Goal: Find specific page/section: Find specific page/section

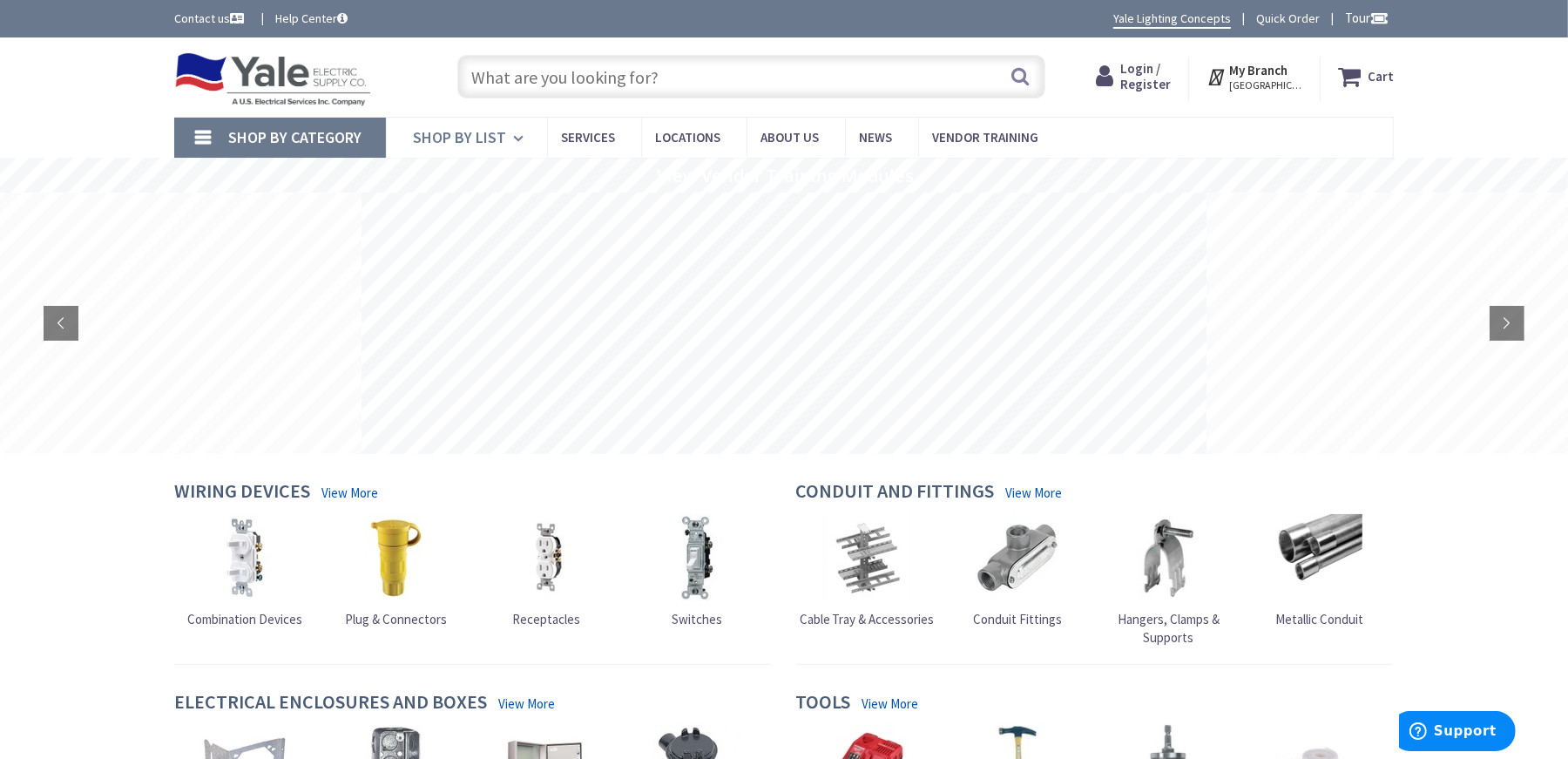
click at [520, 141] on icon at bounding box center [522, 138] width 17 height 39
click at [310, 136] on span "Shop By Category" at bounding box center [295, 136] width 133 height 20
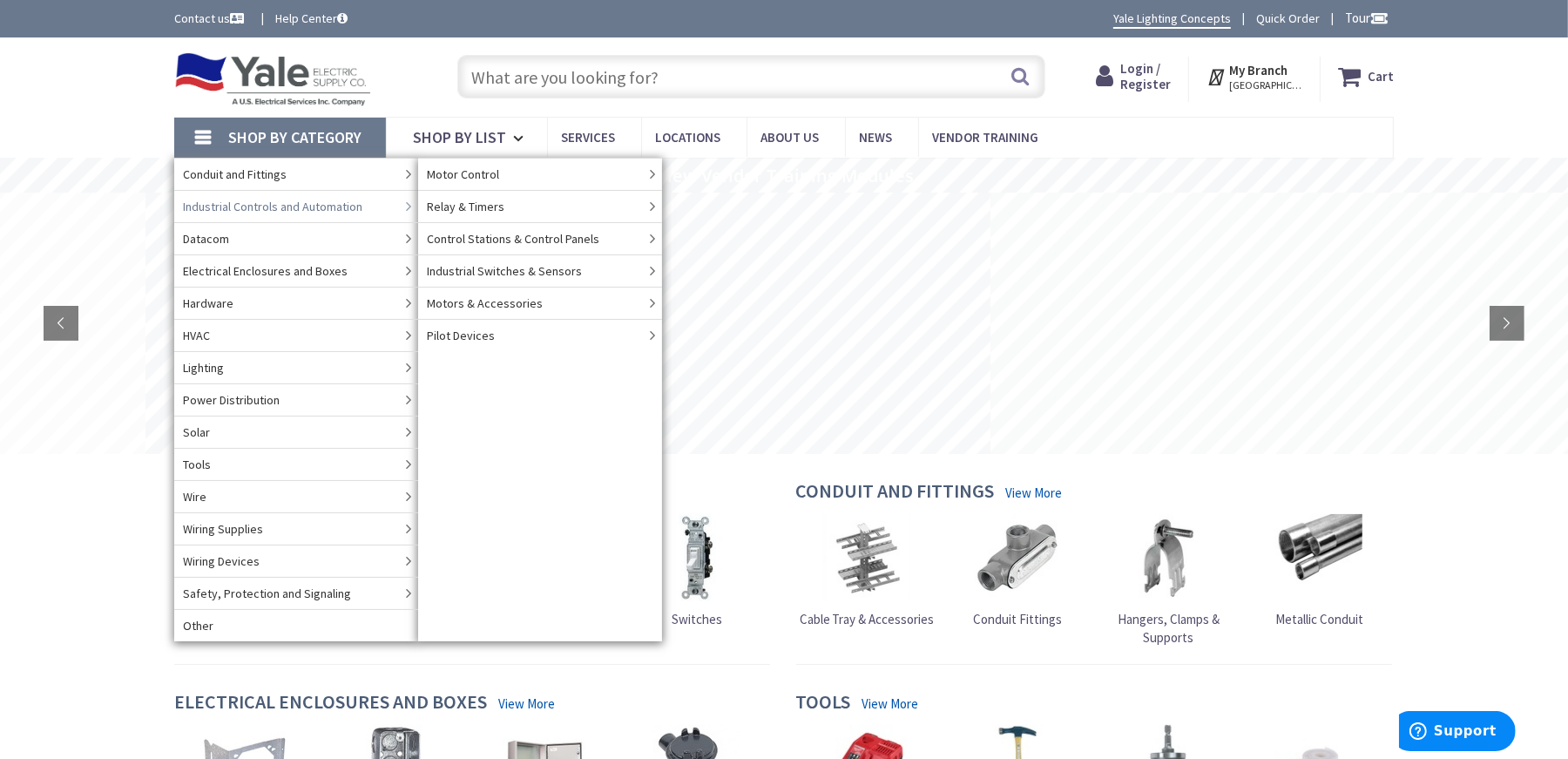
click at [372, 208] on link "Industrial Controls and Automation" at bounding box center [296, 206] width 244 height 32
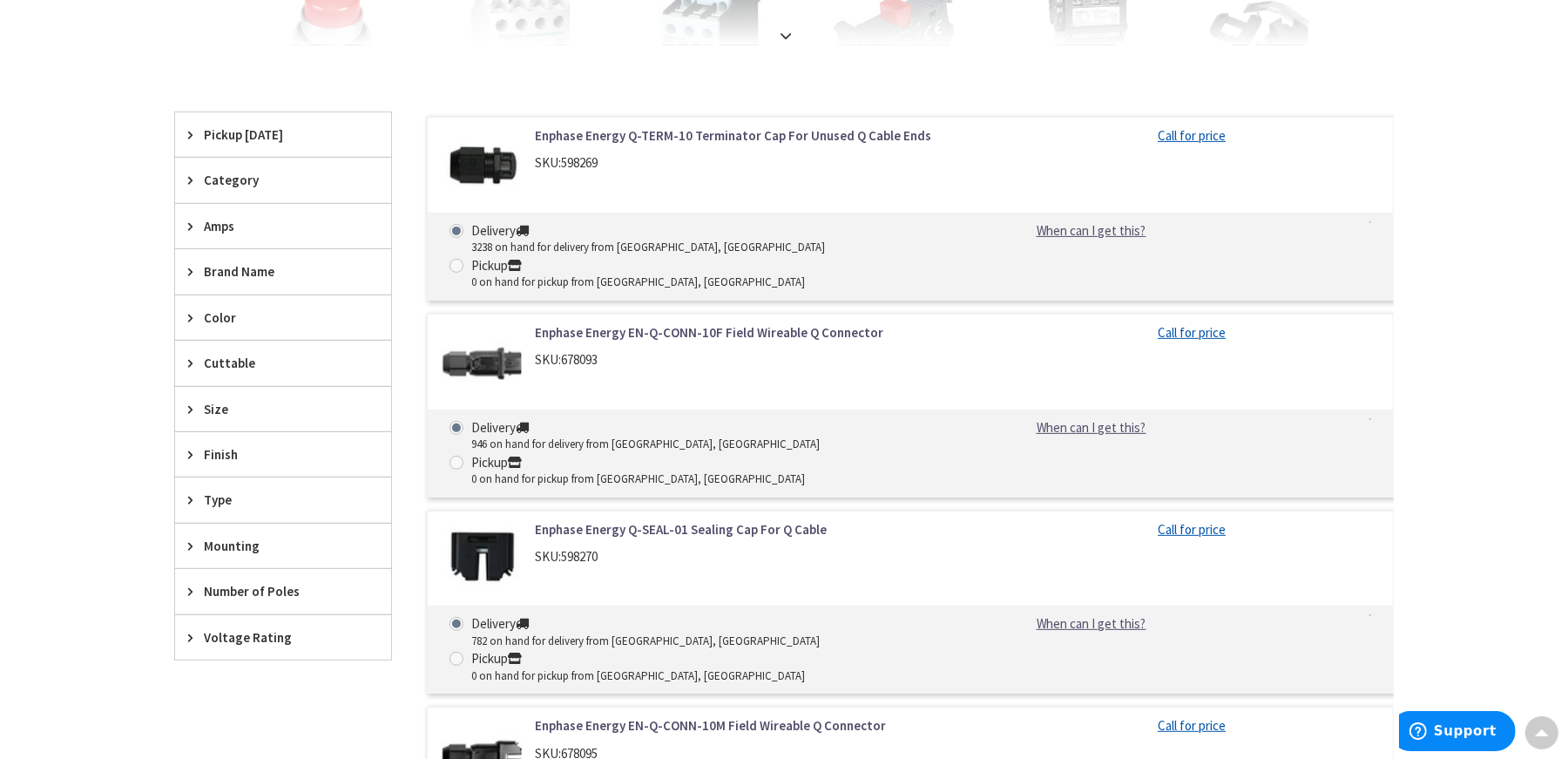
scroll to position [554, 0]
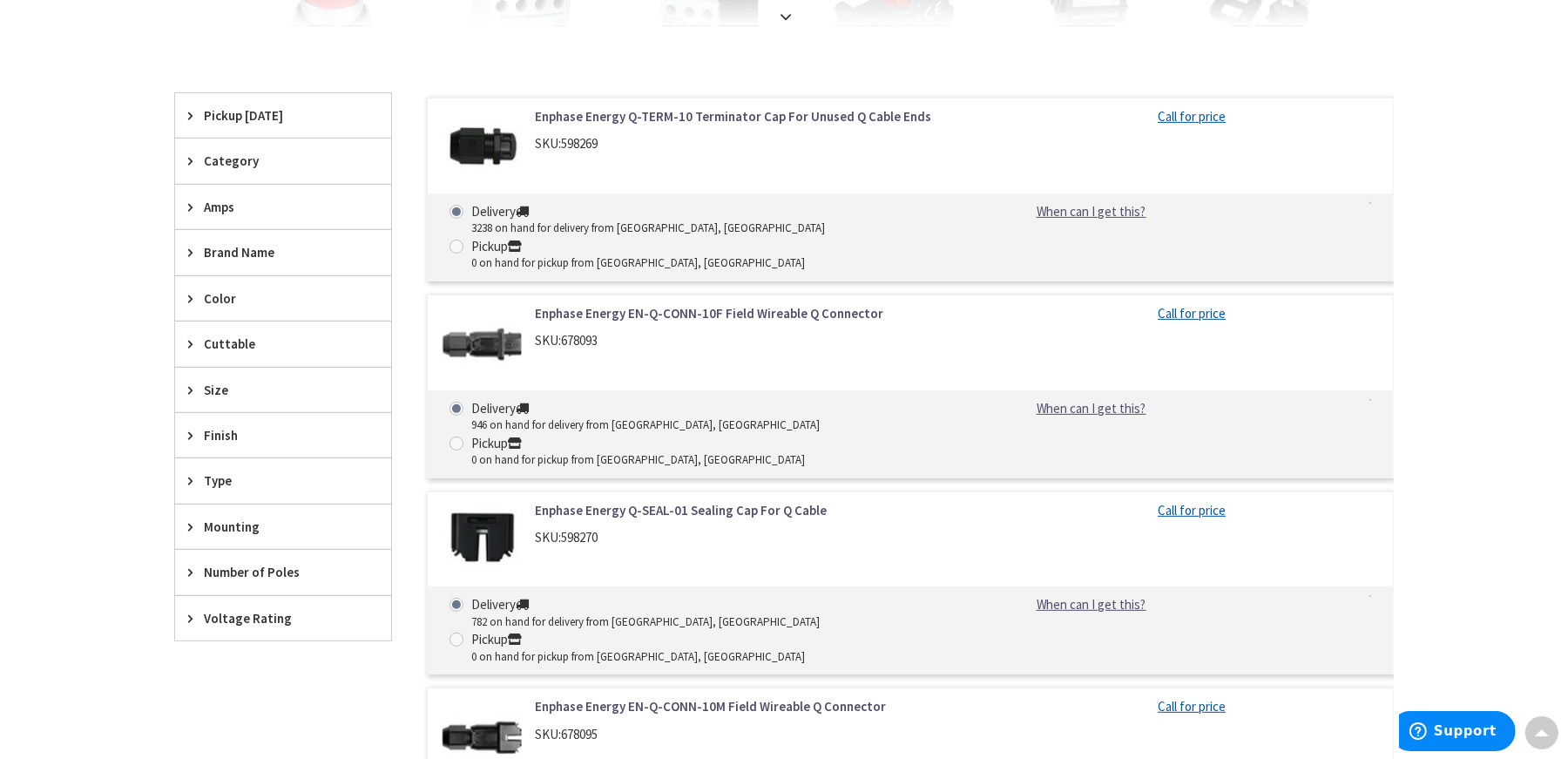
click at [193, 256] on icon at bounding box center [195, 252] width 13 height 13
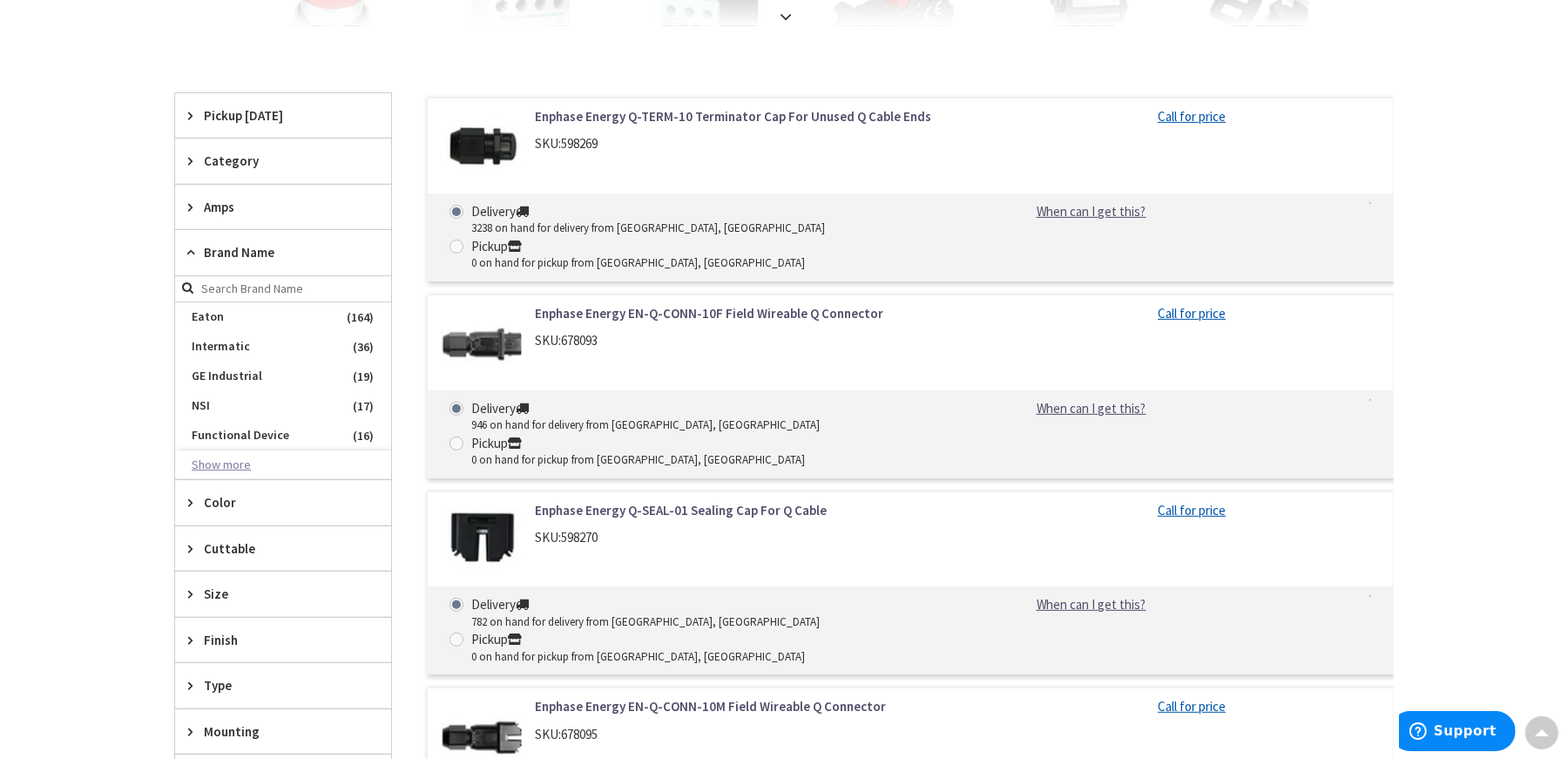
click at [204, 465] on button "Show more" at bounding box center [283, 466] width 216 height 30
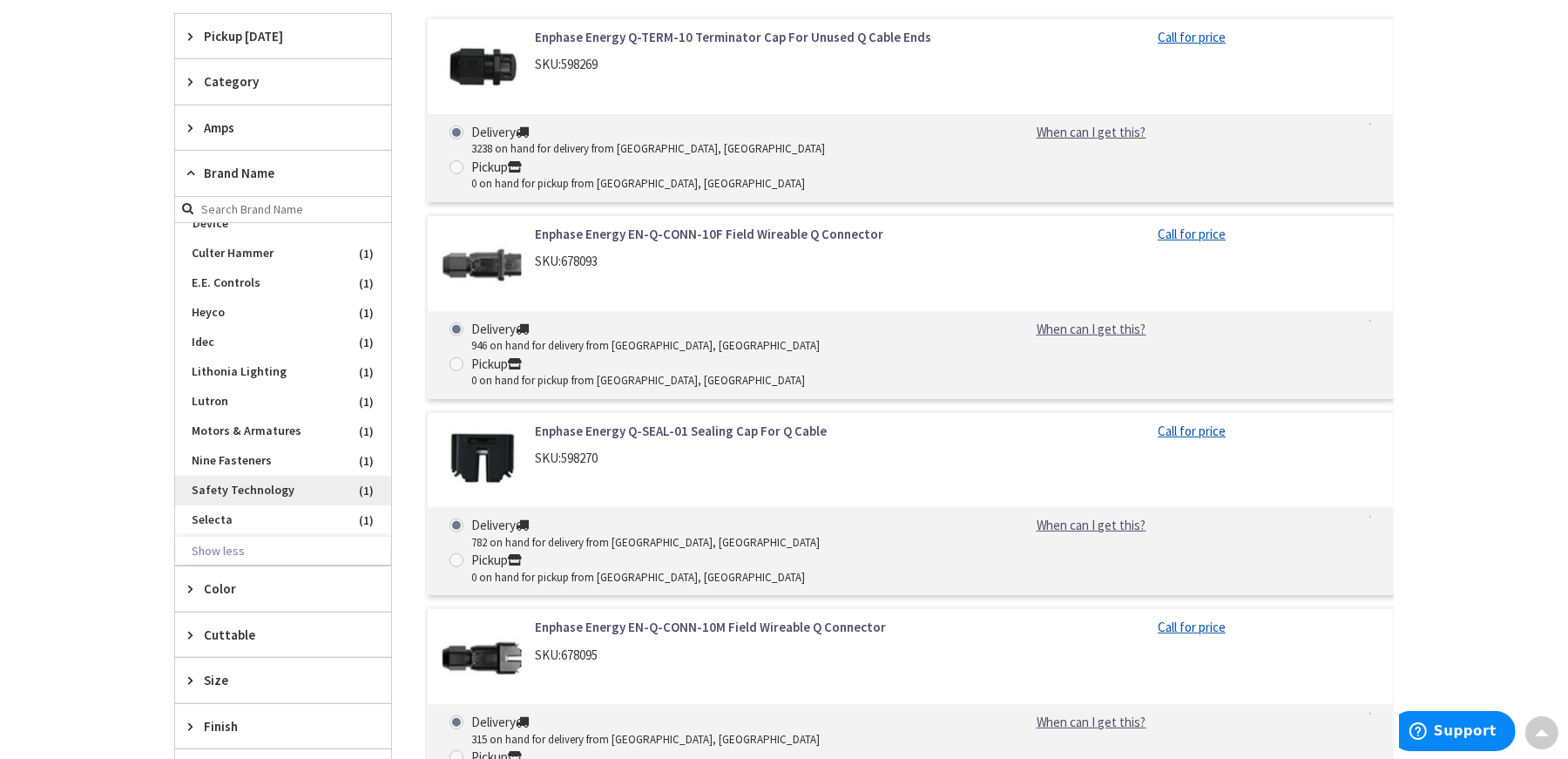
scroll to position [752, 0]
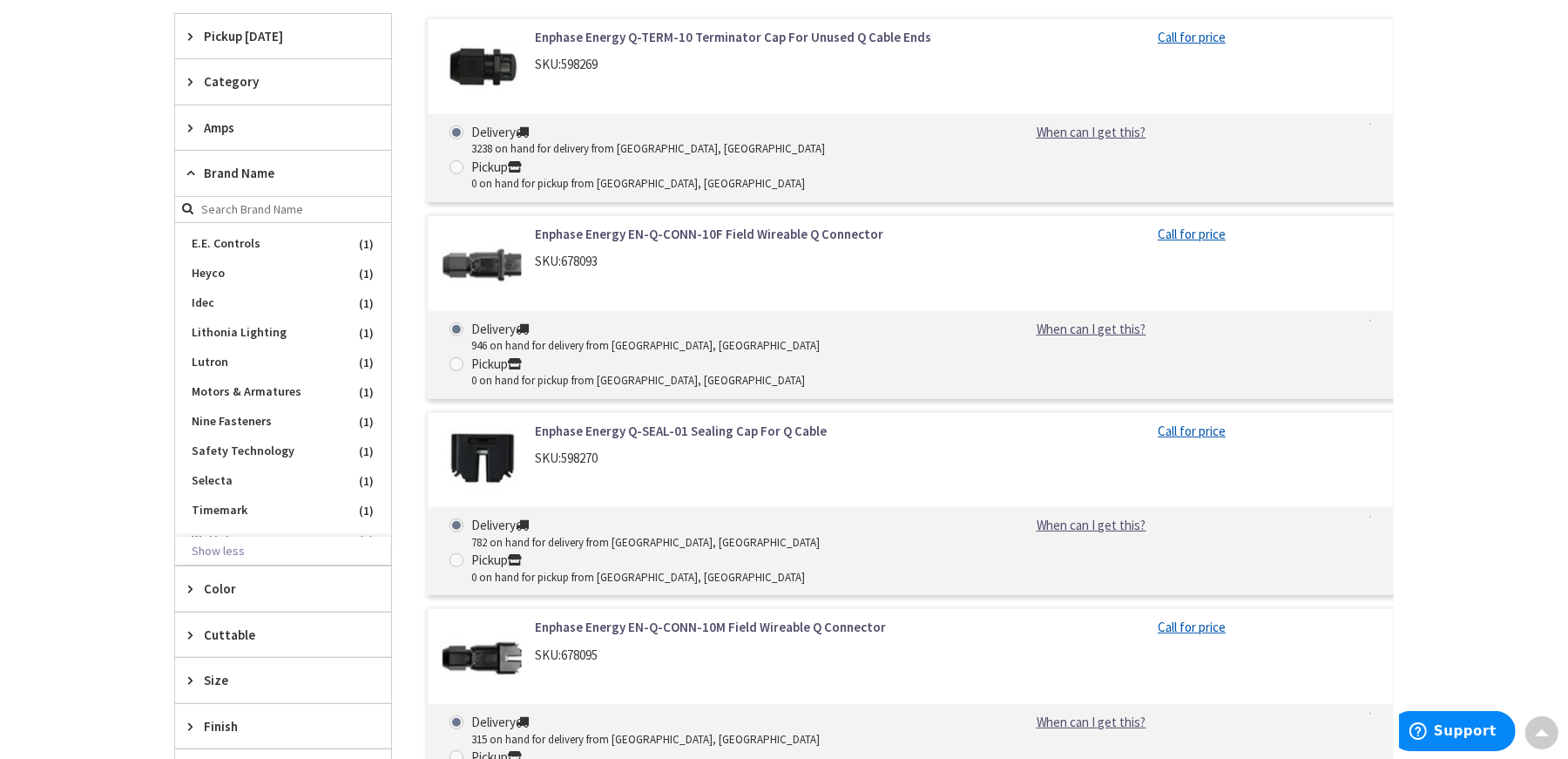
click at [189, 171] on icon at bounding box center [195, 173] width 13 height 13
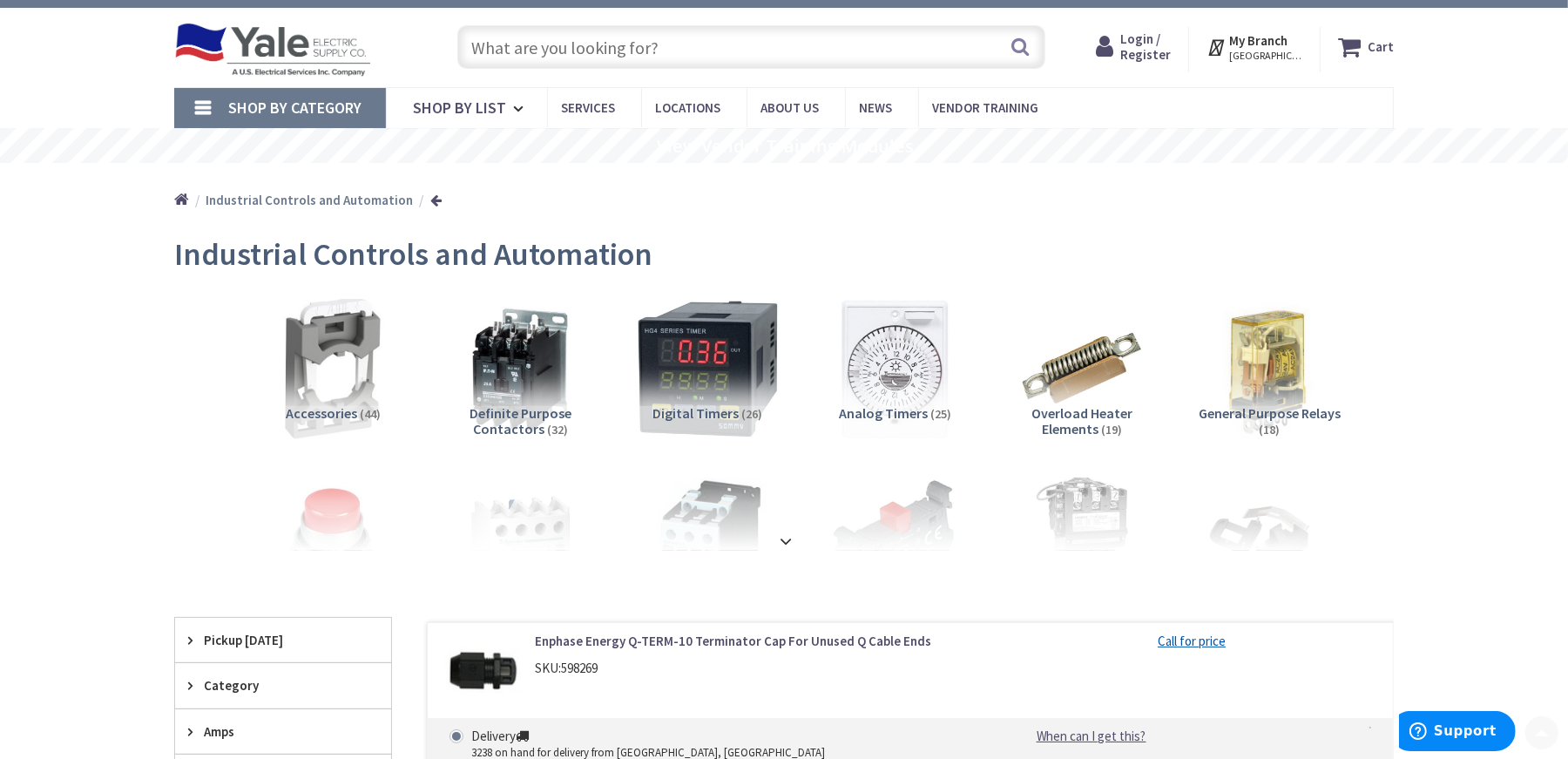
scroll to position [0, 0]
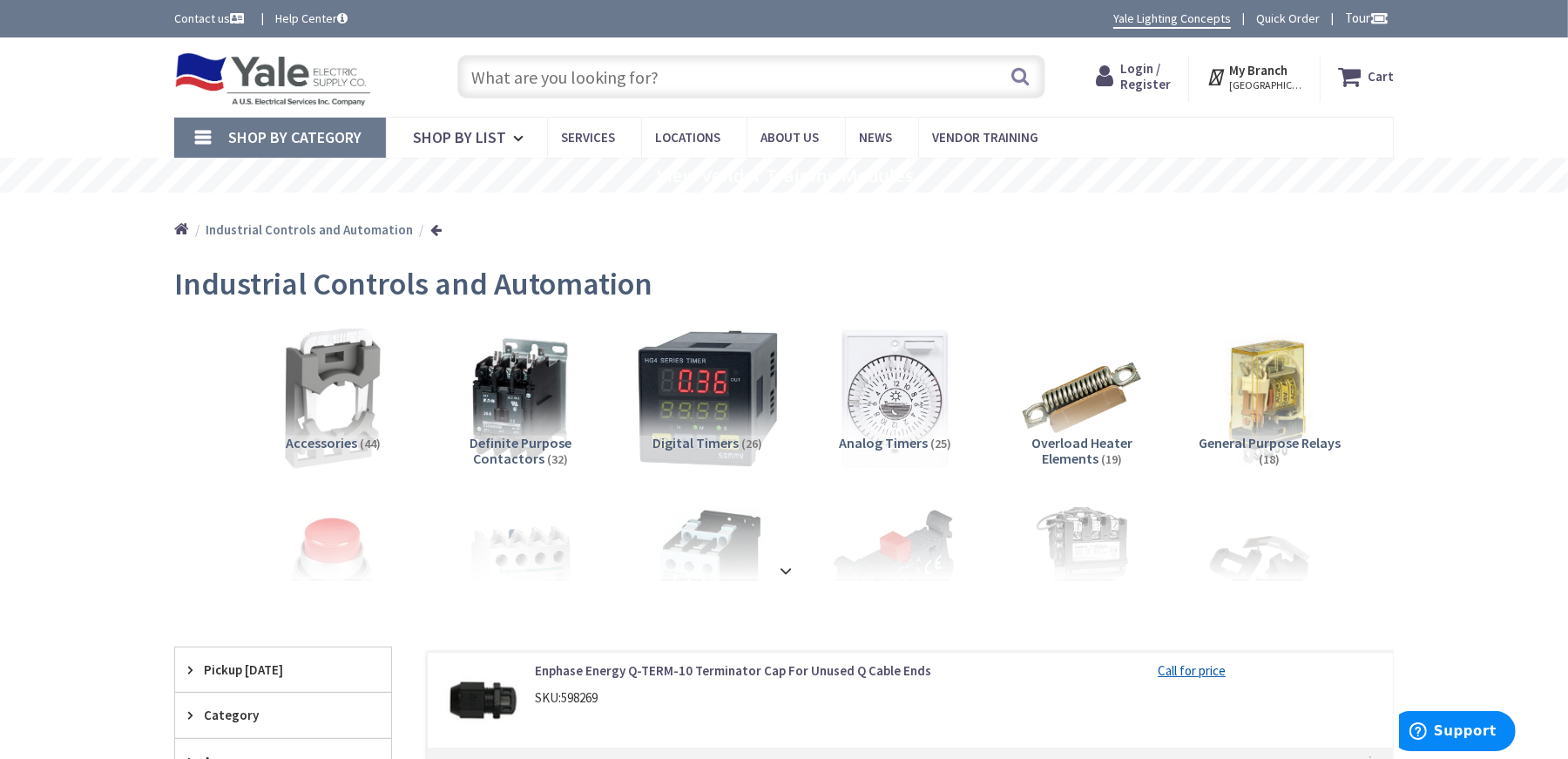
click at [225, 77] on img at bounding box center [272, 79] width 196 height 54
